Goal: Task Accomplishment & Management: Manage account settings

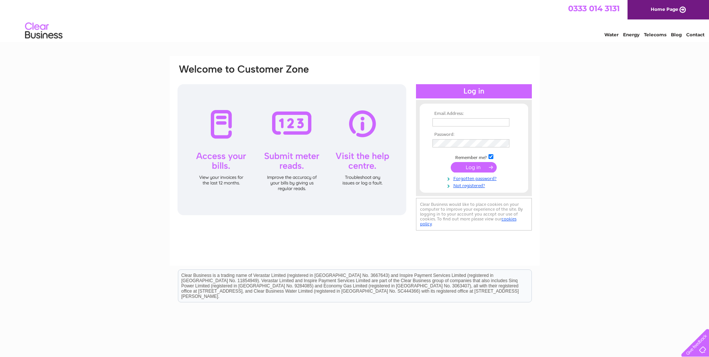
click at [468, 123] on input "text" at bounding box center [470, 122] width 77 height 8
type input "ian@benorman.co.uk"
click at [348, 154] on div "Email Address: ian@benorman.co.uk Password:" at bounding box center [355, 148] width 356 height 169
click at [474, 169] on input "submit" at bounding box center [474, 168] width 46 height 10
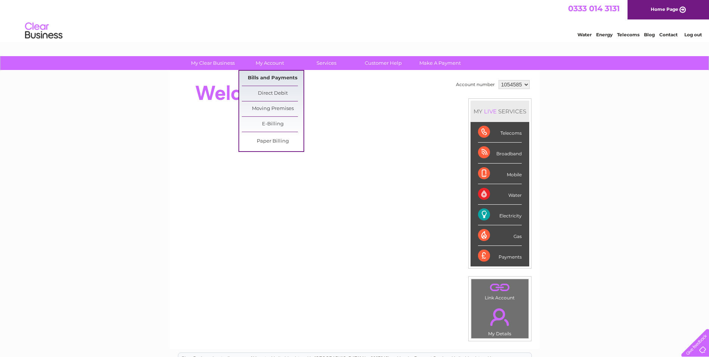
click at [288, 84] on link "Bills and Payments" at bounding box center [273, 78] width 62 height 15
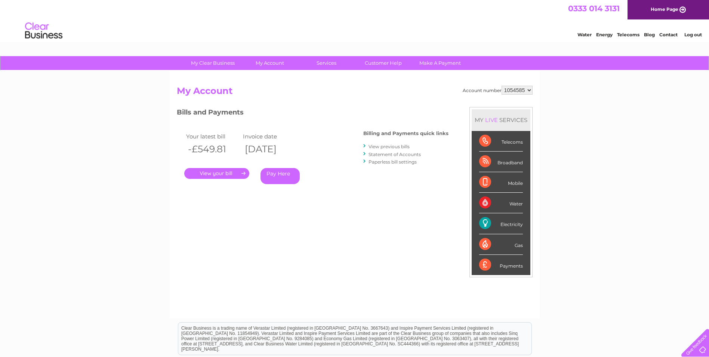
click at [529, 90] on select "1054585 1140065" at bounding box center [517, 90] width 31 height 9
select select "1140065"
click at [502, 86] on select "1054585 1140065" at bounding box center [517, 90] width 31 height 9
click at [214, 173] on link "." at bounding box center [216, 173] width 65 height 11
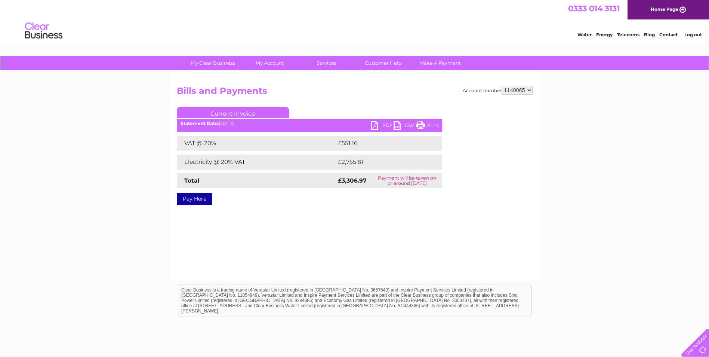
click at [378, 126] on link "PDF" at bounding box center [382, 126] width 22 height 11
